Goal: Find specific page/section: Find specific page/section

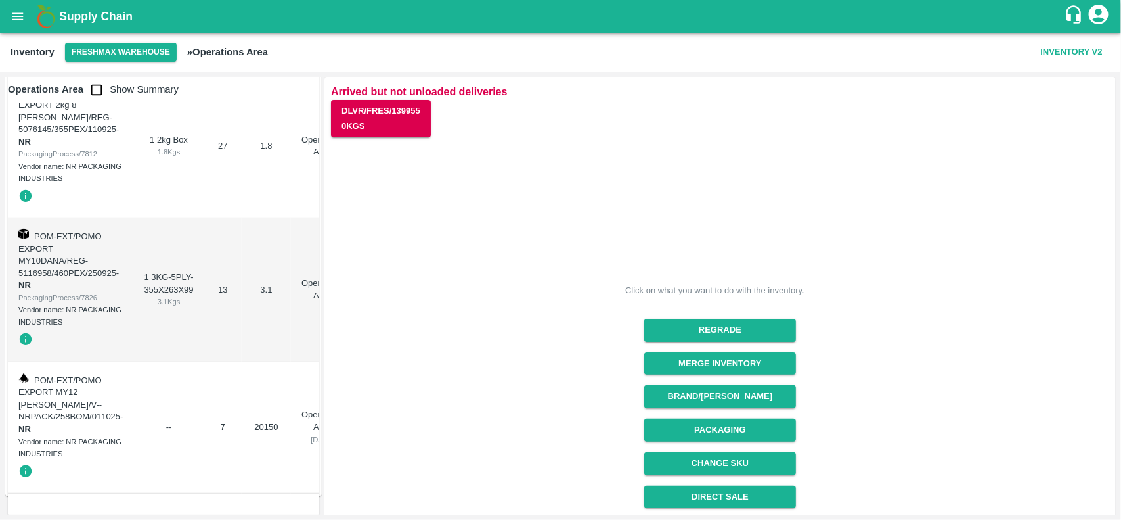
scroll to position [166, 0]
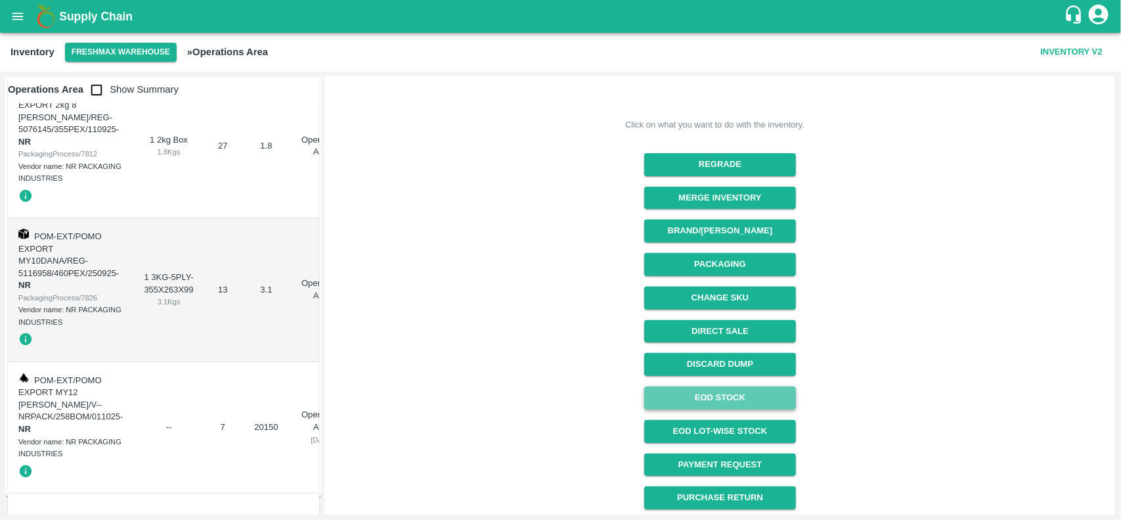
click at [741, 390] on link "EOD Stock" at bounding box center [720, 397] width 152 height 23
